Goal: Task Accomplishment & Management: Manage account settings

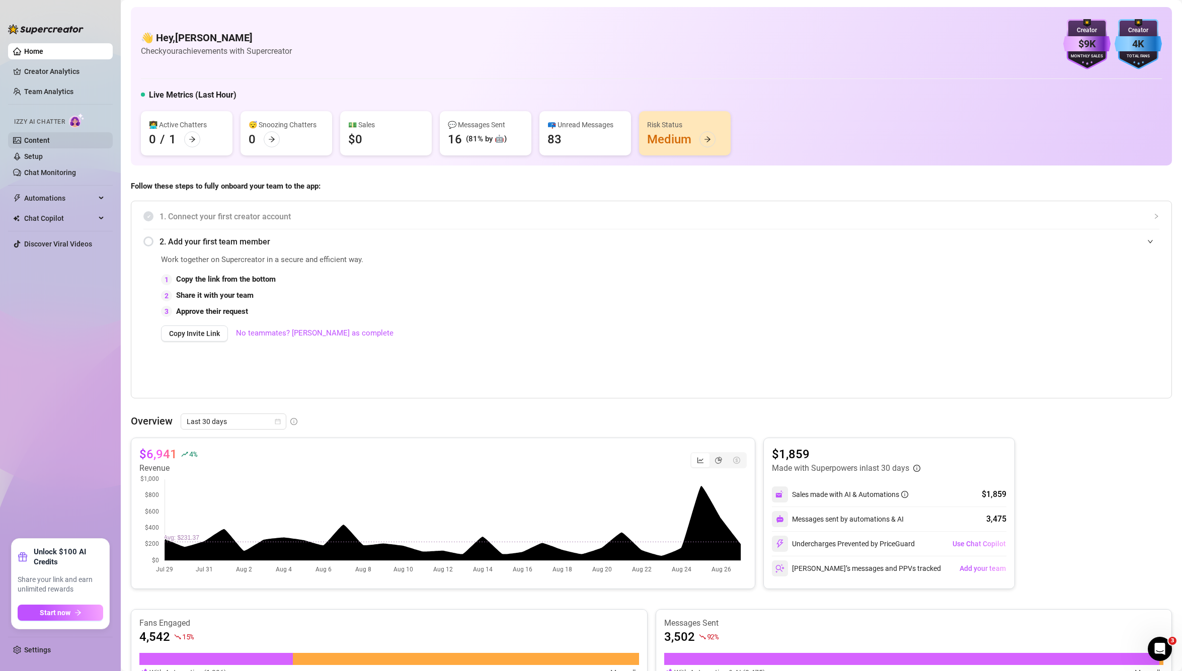
click at [50, 139] on link "Content" at bounding box center [37, 140] width 26 height 8
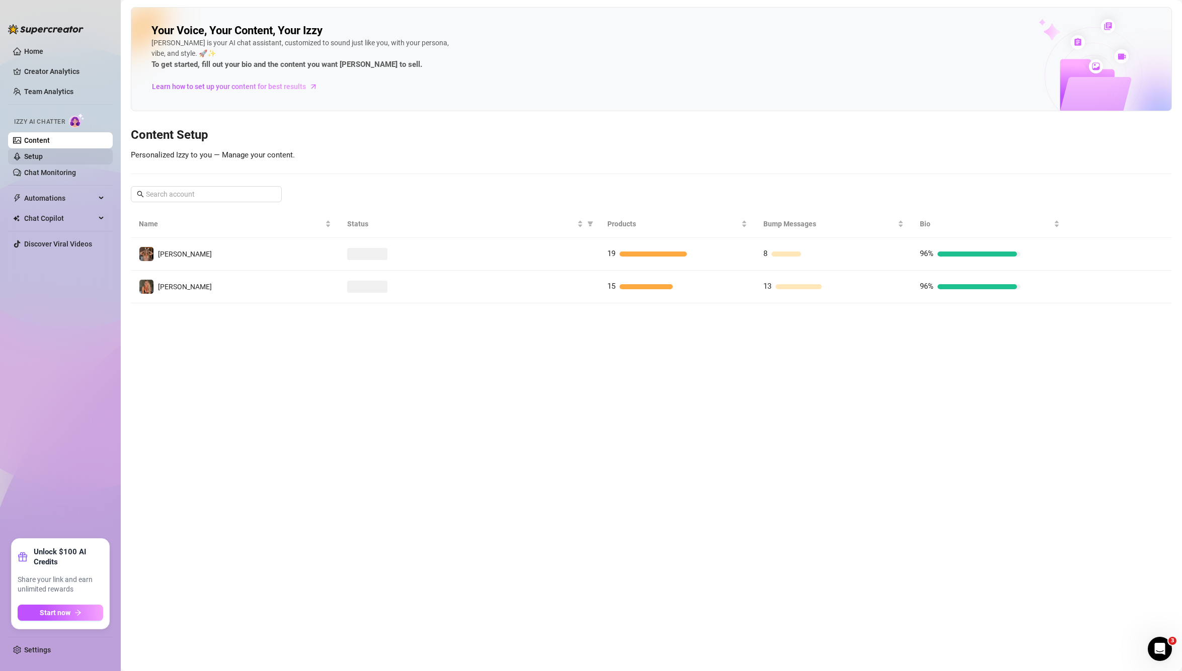
click at [43, 160] on link "Setup" at bounding box center [33, 156] width 19 height 8
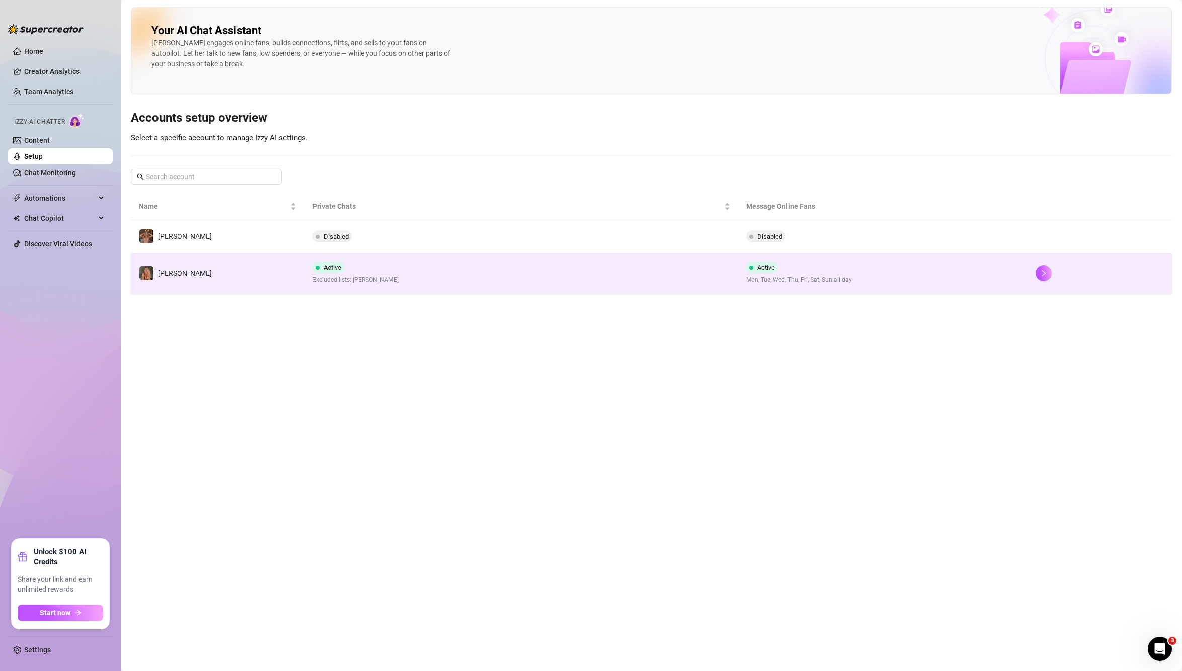
click at [992, 278] on td "Active Mon, Tue, Wed, Thu, Fri, Sat, Sun all day" at bounding box center [882, 273] width 289 height 40
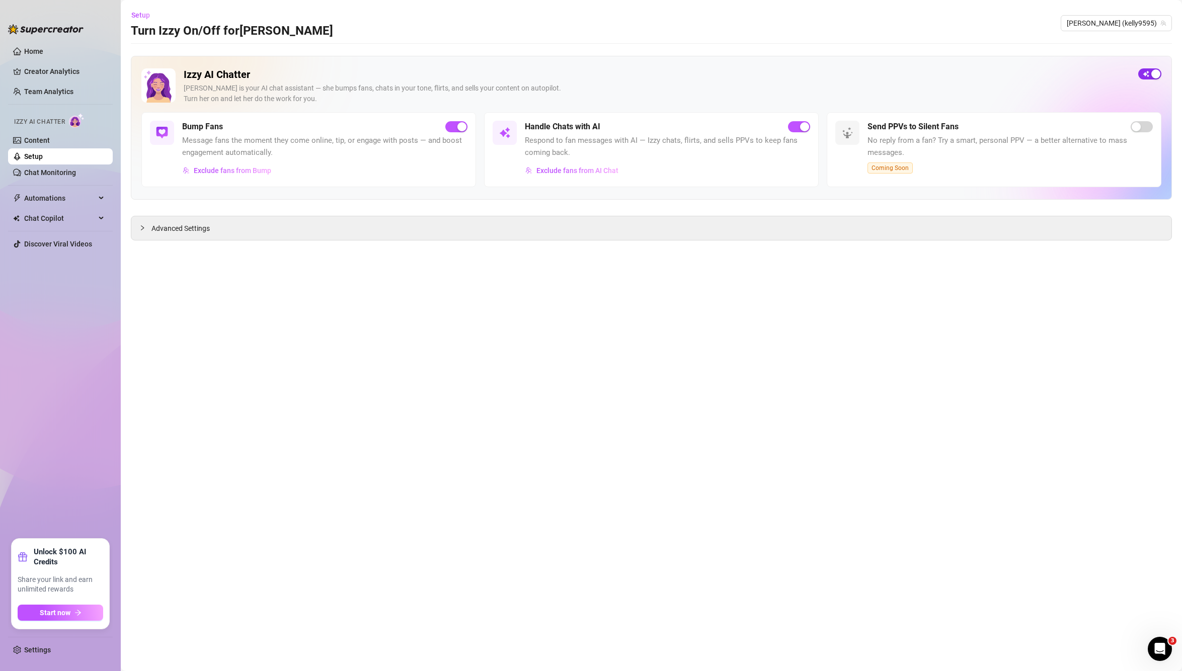
click at [1154, 76] on div "button" at bounding box center [1155, 73] width 9 height 9
click at [1152, 11] on div "Setup Turn Izzy On/Off for [PERSON_NAME] (kelly9595)" at bounding box center [651, 23] width 1041 height 32
click at [1145, 28] on span "[PERSON_NAME] (kelly9595)" at bounding box center [1115, 23] width 99 height 15
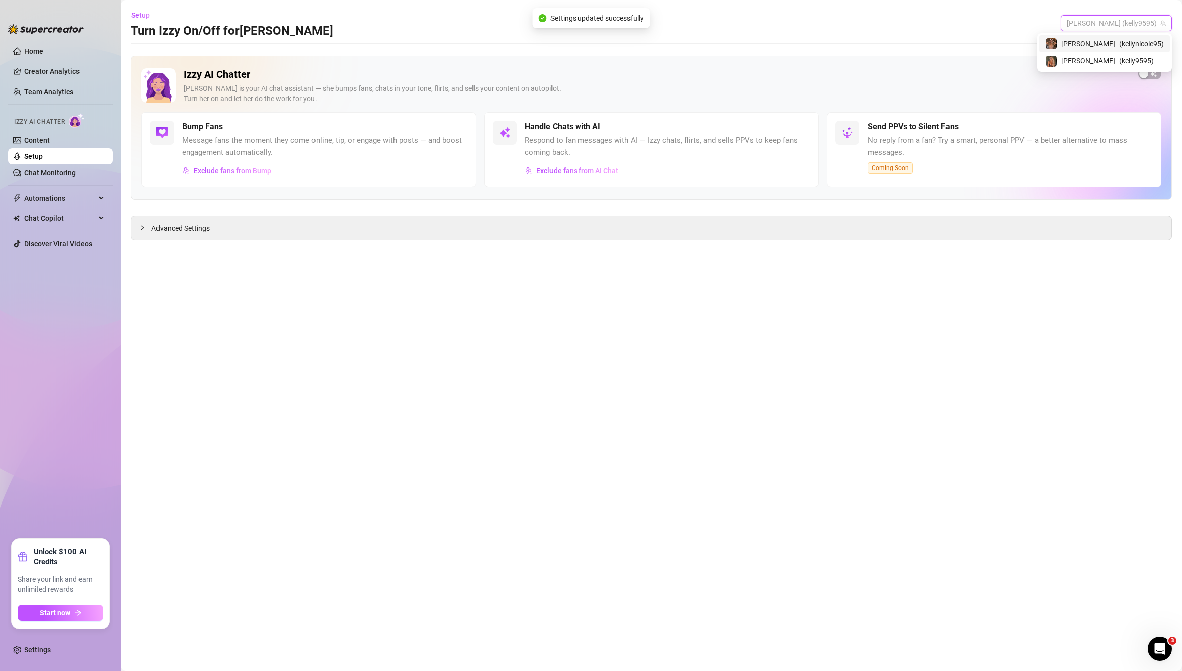
click at [1111, 48] on span "[PERSON_NAME]" at bounding box center [1088, 43] width 54 height 11
click at [1141, 74] on div "button" at bounding box center [1143, 73] width 9 height 9
click at [796, 125] on span "button" at bounding box center [799, 126] width 22 height 11
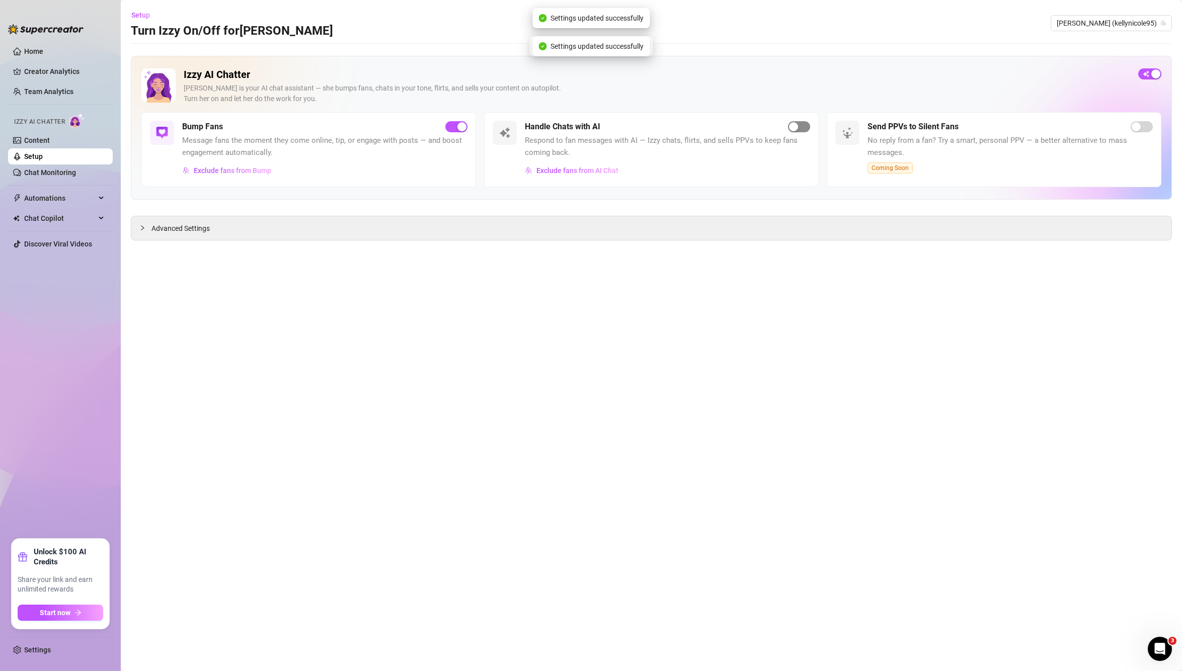
click at [792, 122] on span "button" at bounding box center [799, 126] width 22 height 11
